Goal: Task Accomplishment & Management: Manage account settings

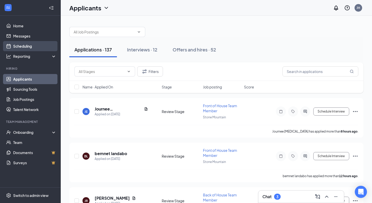
click at [19, 46] on link "Scheduling" at bounding box center [34, 46] width 43 height 10
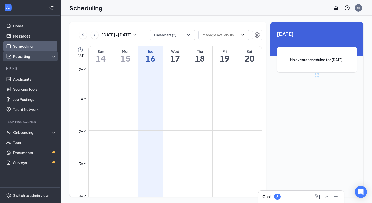
scroll to position [249, 0]
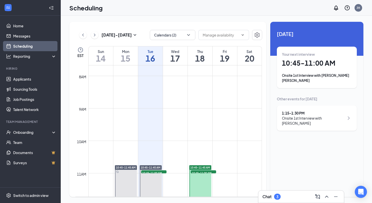
click at [203, 59] on h1 "18" at bounding box center [200, 58] width 25 height 9
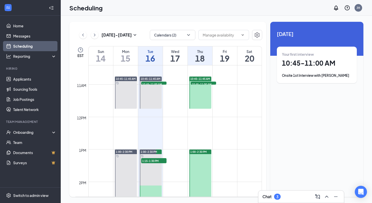
scroll to position [339, 0]
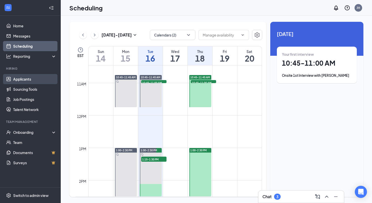
click at [29, 79] on link "Applicants" at bounding box center [34, 79] width 43 height 10
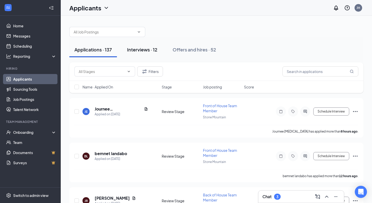
click at [136, 50] on div "Interviews · 12" at bounding box center [142, 49] width 30 height 6
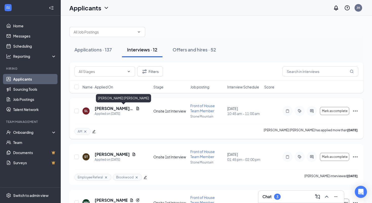
click at [109, 108] on h5 "[PERSON_NAME] [PERSON_NAME]" at bounding box center [114, 109] width 39 height 6
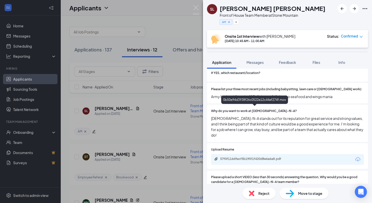
scroll to position [189, 0]
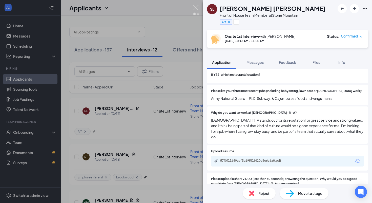
click at [195, 8] on img at bounding box center [196, 10] width 6 height 10
